Goal: Transaction & Acquisition: Purchase product/service

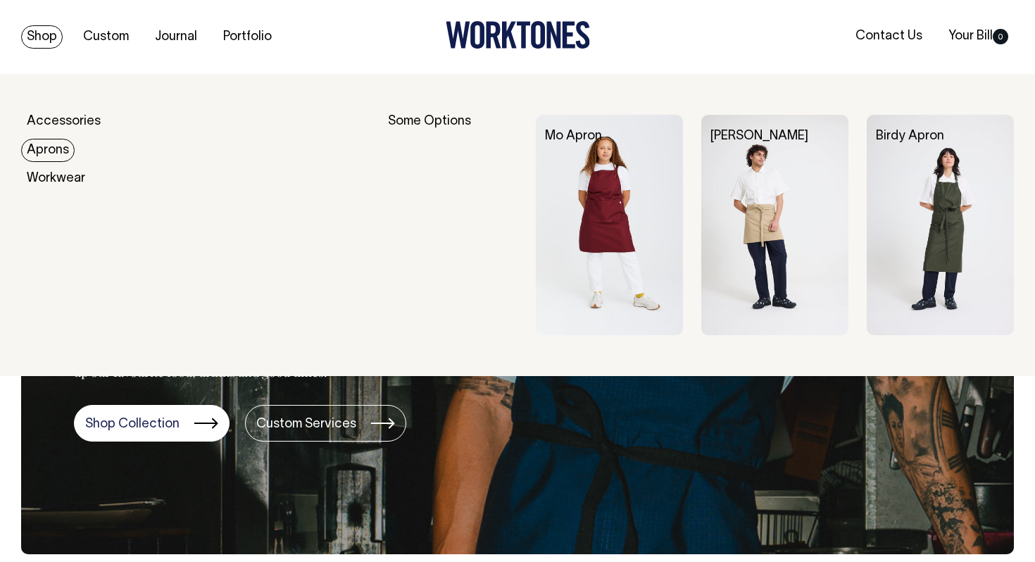
click at [39, 158] on link "Aprons" at bounding box center [47, 150] width 53 height 23
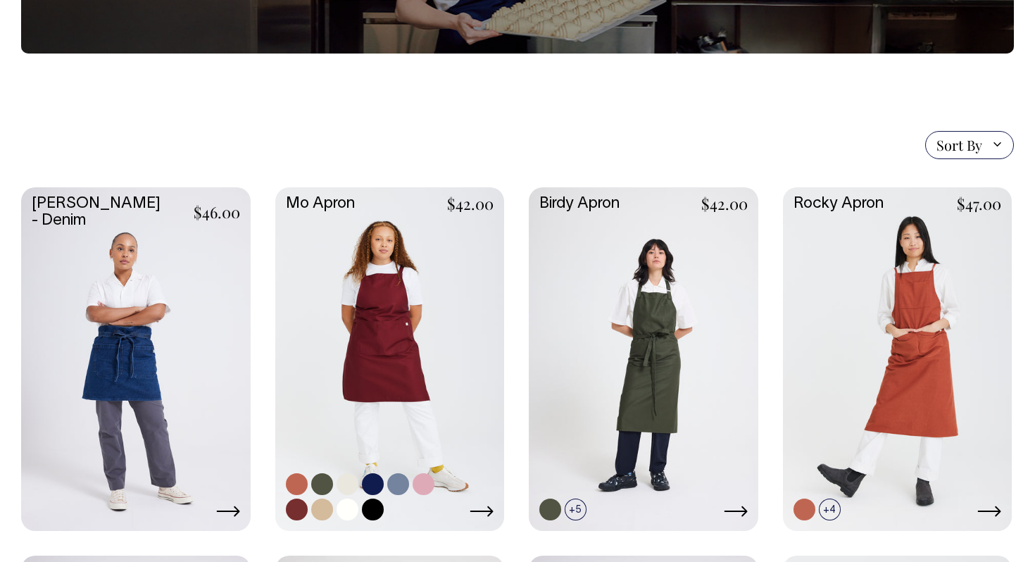
click at [362, 383] on link at bounding box center [389, 357] width 229 height 341
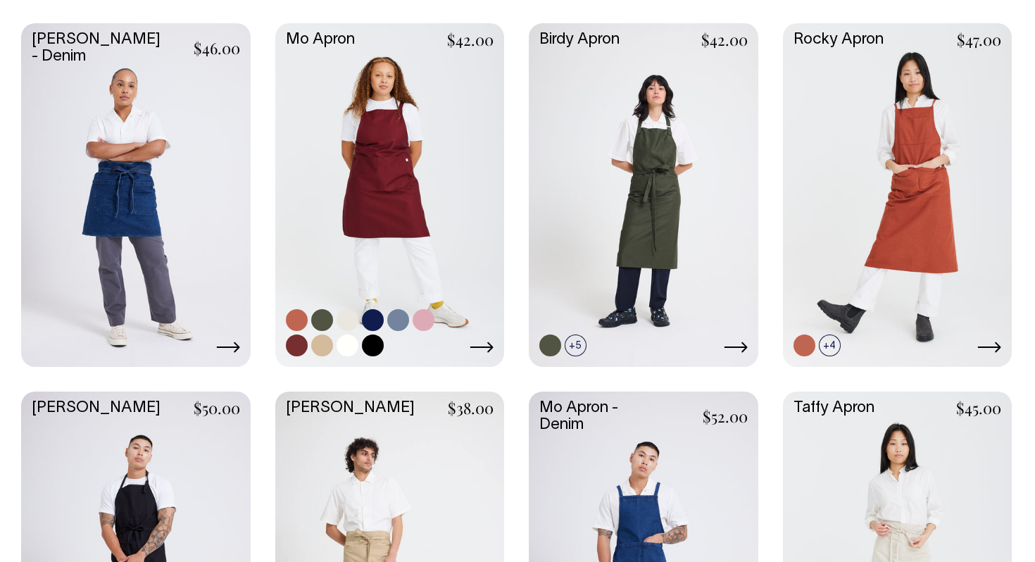
scroll to position [410, 0]
click at [361, 160] on link at bounding box center [389, 193] width 229 height 341
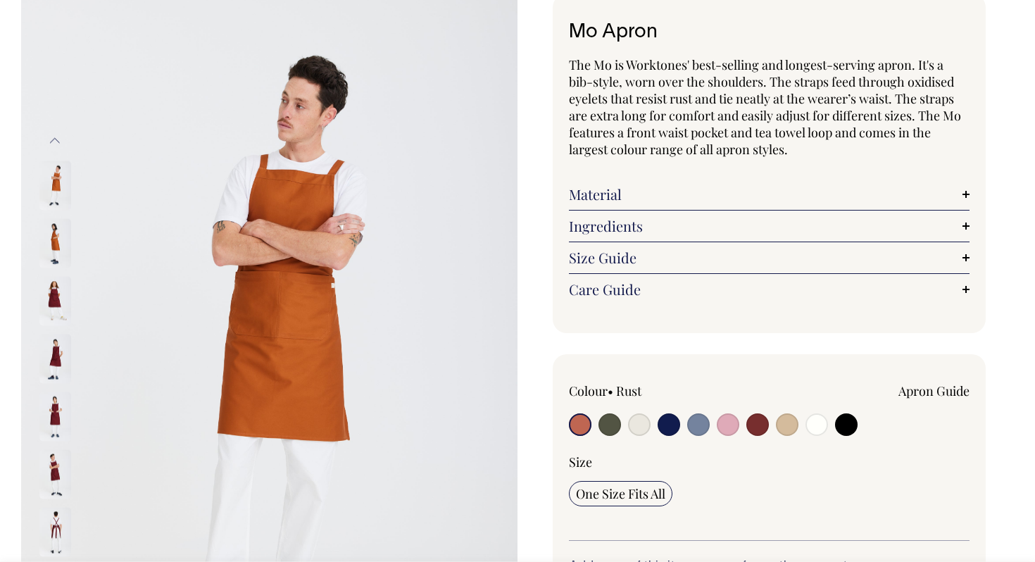
scroll to position [88, 0]
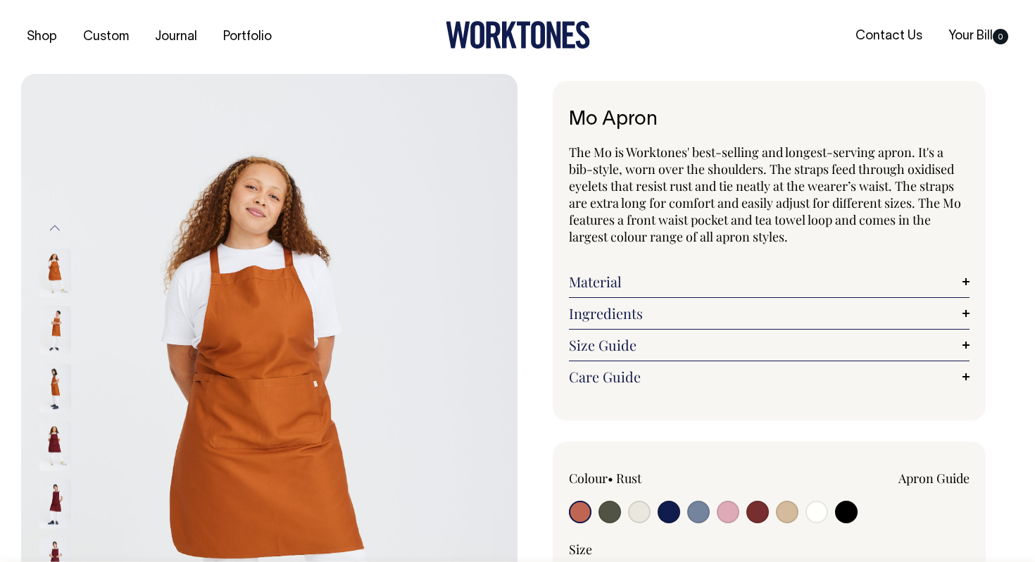
click at [646, 510] on input "radio" at bounding box center [639, 511] width 23 height 23
radio input "true"
radio input "false"
select select "Natural"
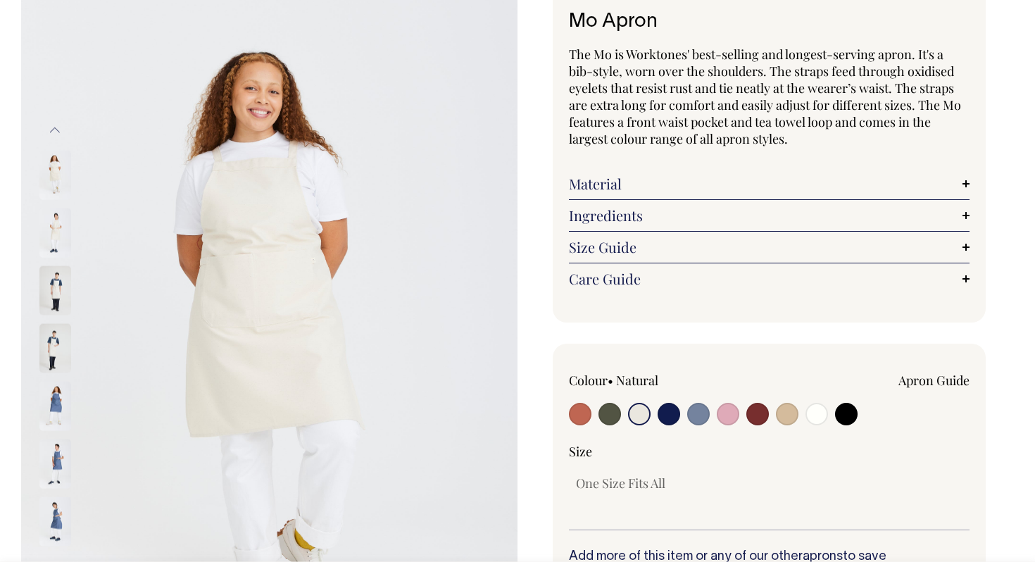
click at [783, 417] on input "radio" at bounding box center [787, 414] width 23 height 23
radio input "true"
select select "Khaki"
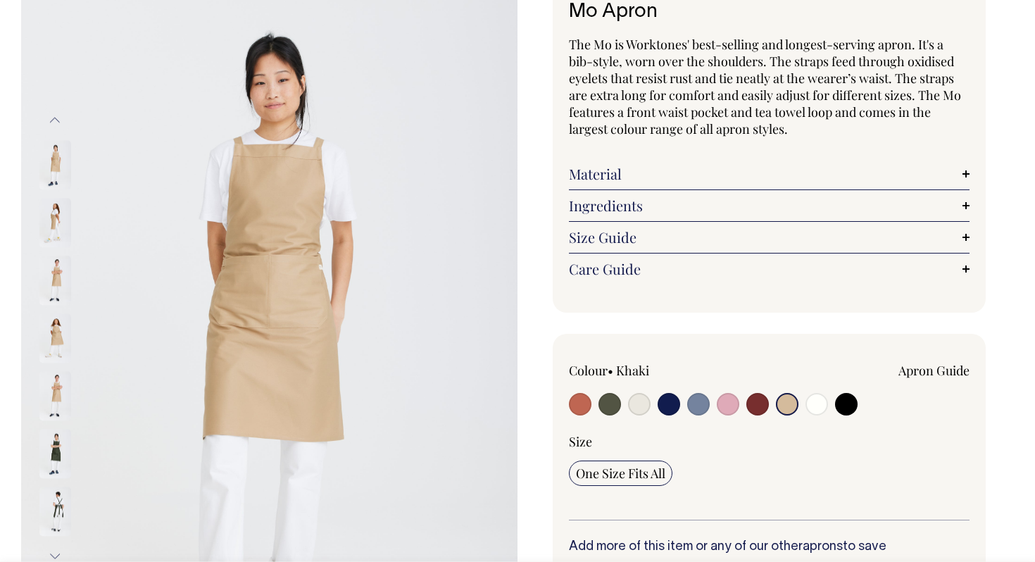
scroll to position [108, 0]
click at [841, 396] on input "radio" at bounding box center [846, 403] width 23 height 23
radio input "true"
select select "Black"
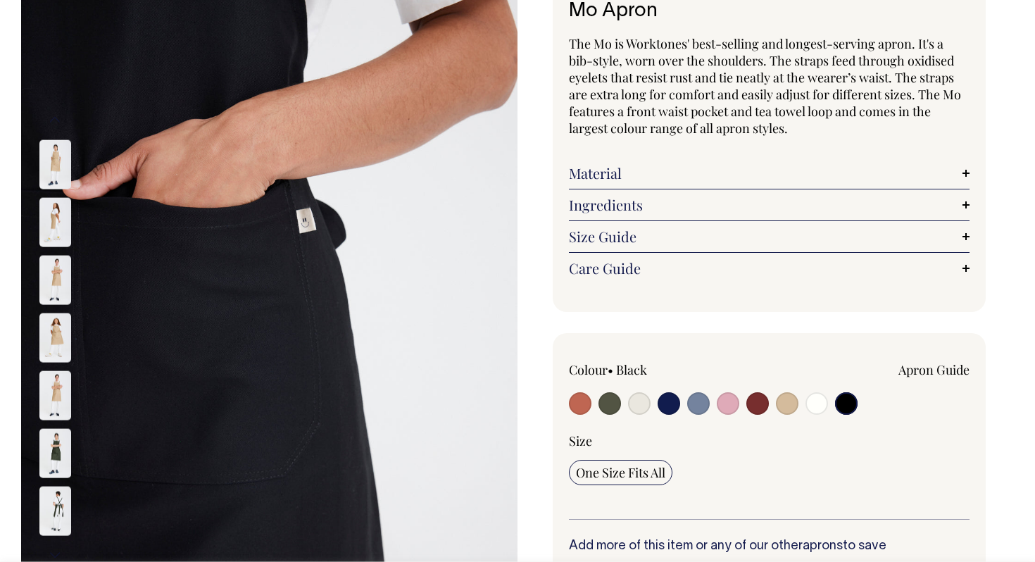
click at [809, 400] on input "radio" at bounding box center [816, 403] width 23 height 23
radio input "true"
select select "Off-White"
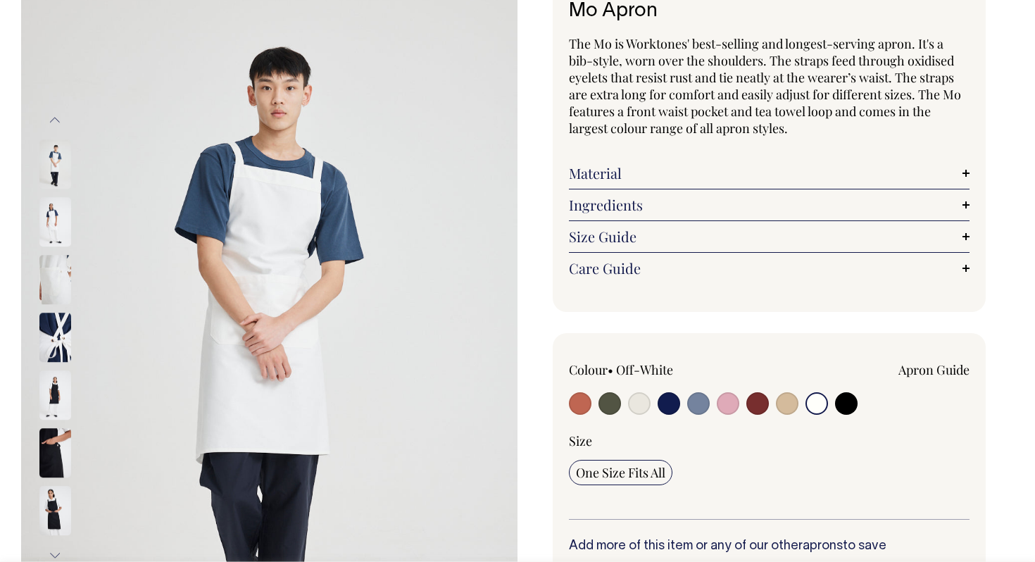
click at [842, 403] on input "radio" at bounding box center [846, 403] width 23 height 23
radio input "true"
select select "Black"
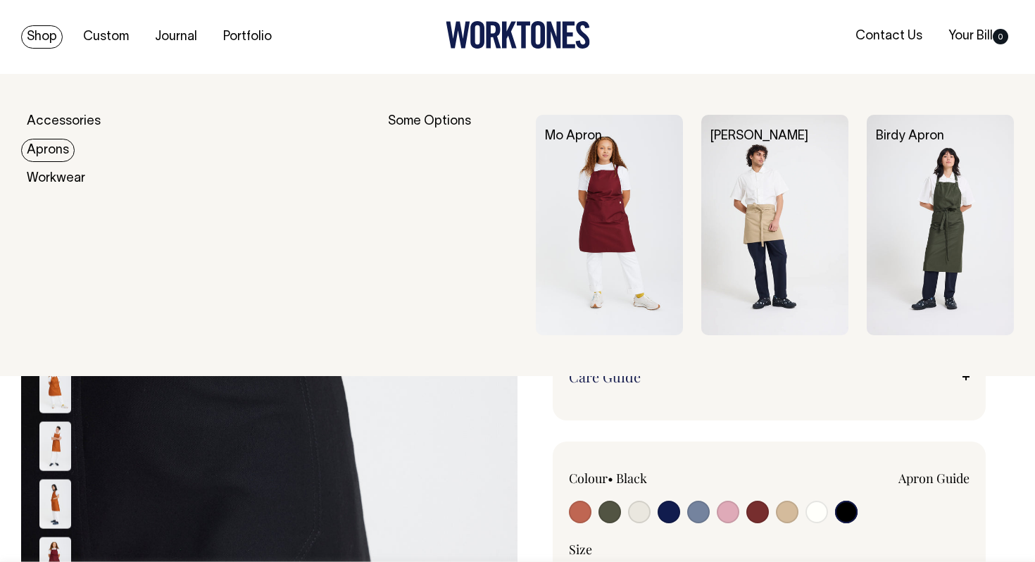
click at [54, 148] on link "Aprons" at bounding box center [47, 150] width 53 height 23
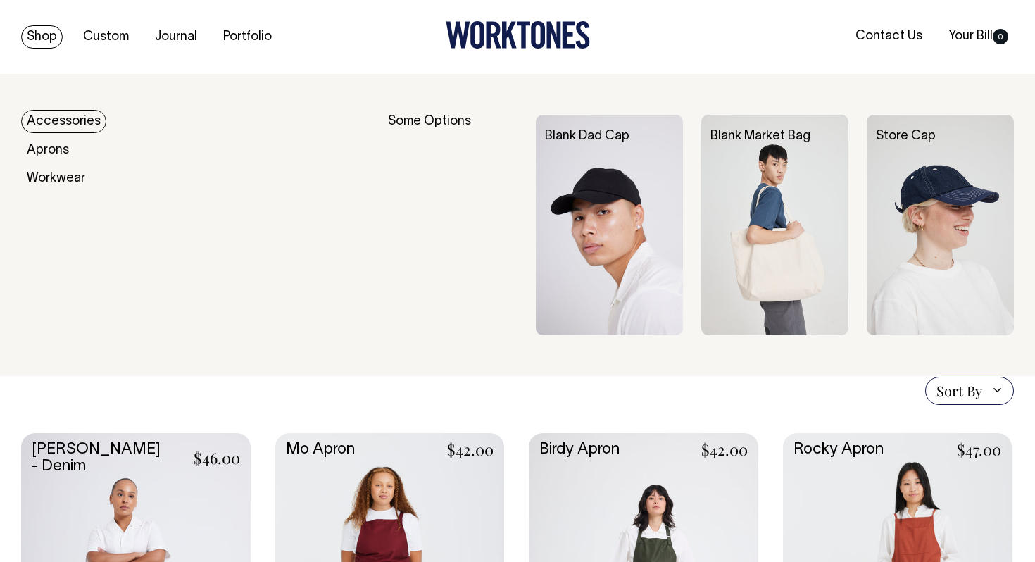
click at [69, 118] on link "Accessories" at bounding box center [63, 121] width 85 height 23
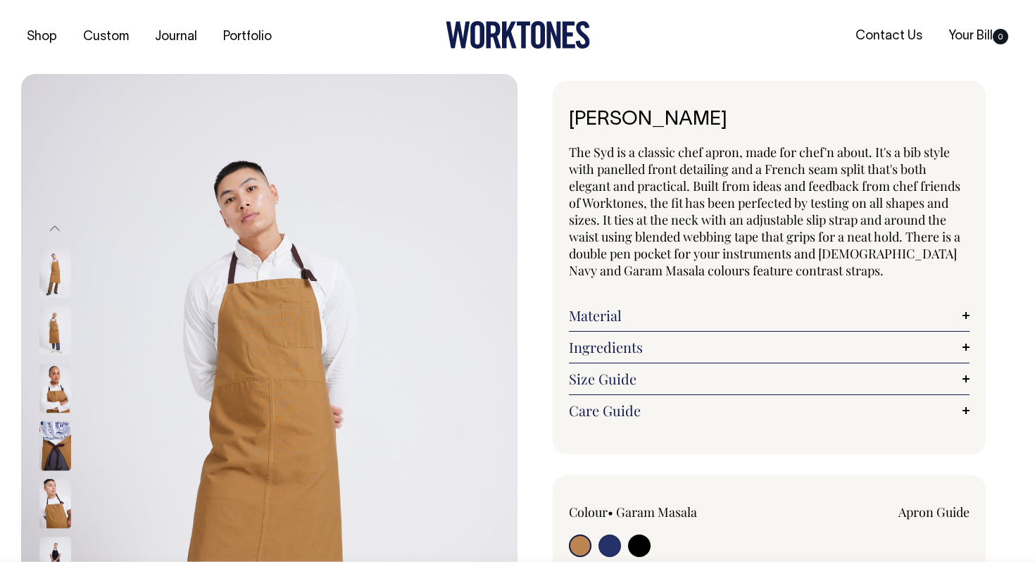
click at [608, 318] on link "Material" at bounding box center [769, 315] width 400 height 17
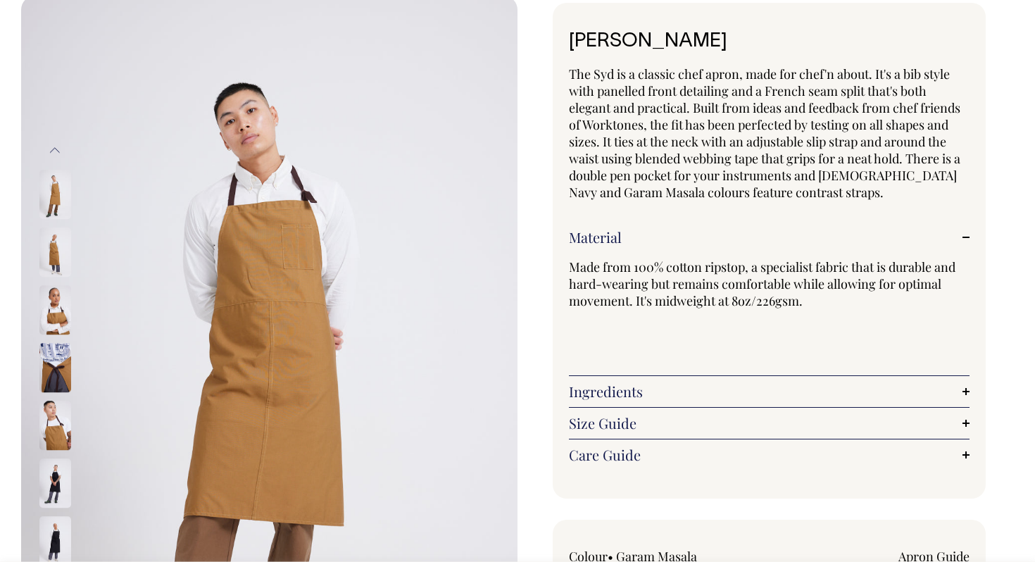
scroll to position [79, 0]
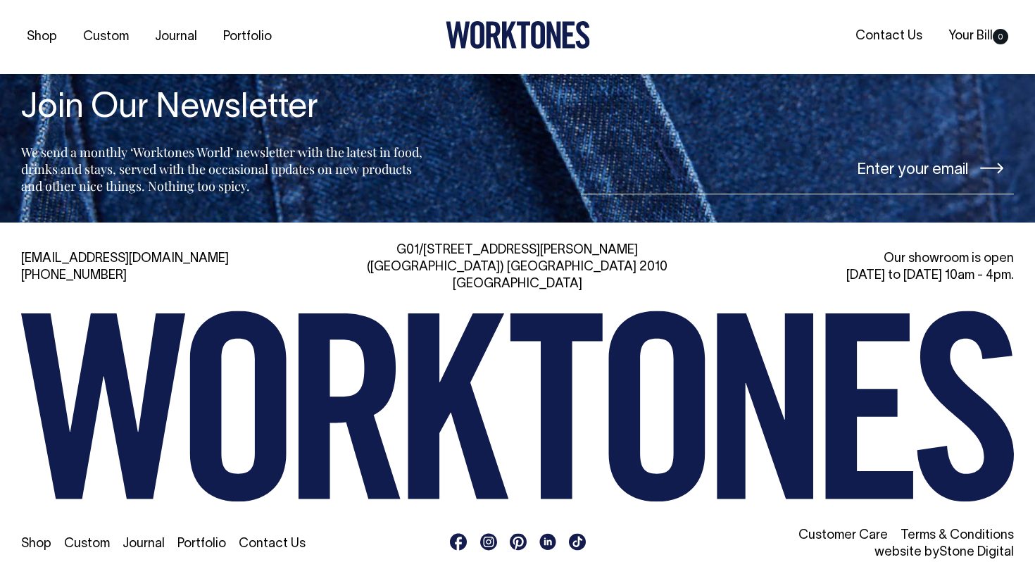
scroll to position [2017, 0]
